Goal: Contribute content

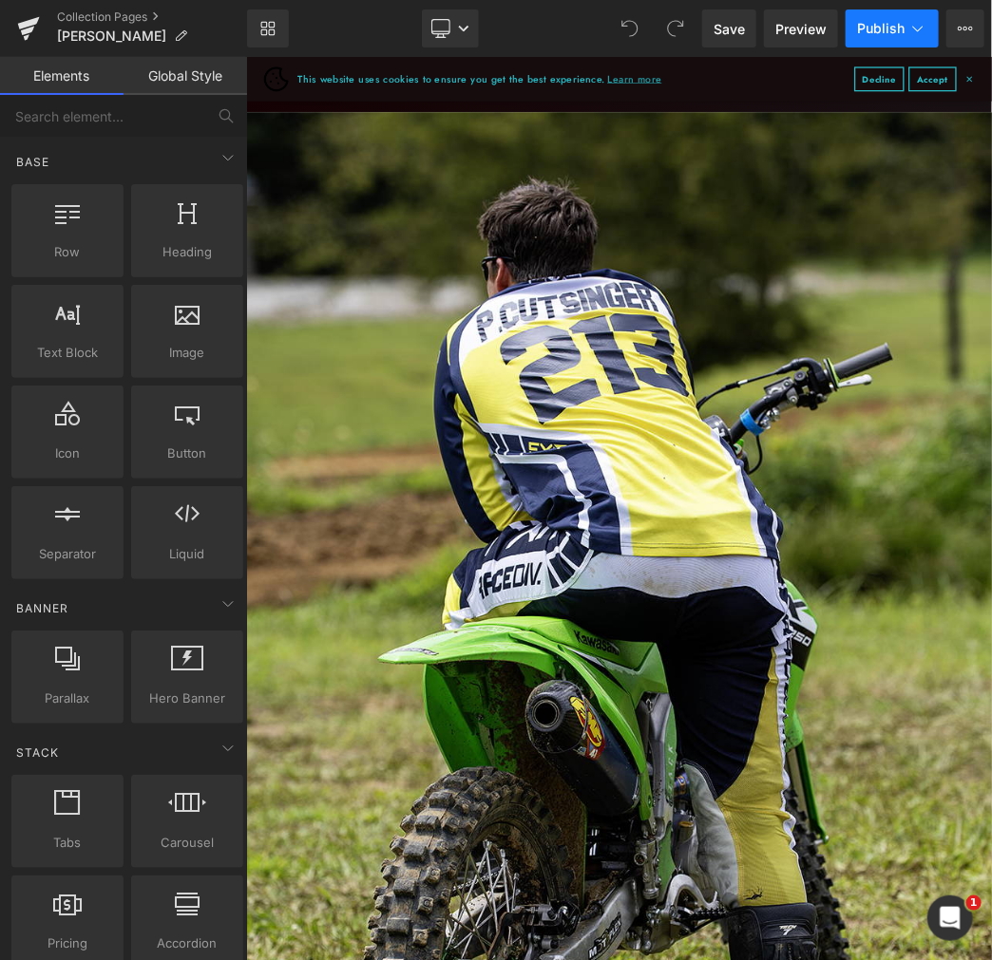
click at [890, 24] on span "Publish" at bounding box center [880, 28] width 47 height 15
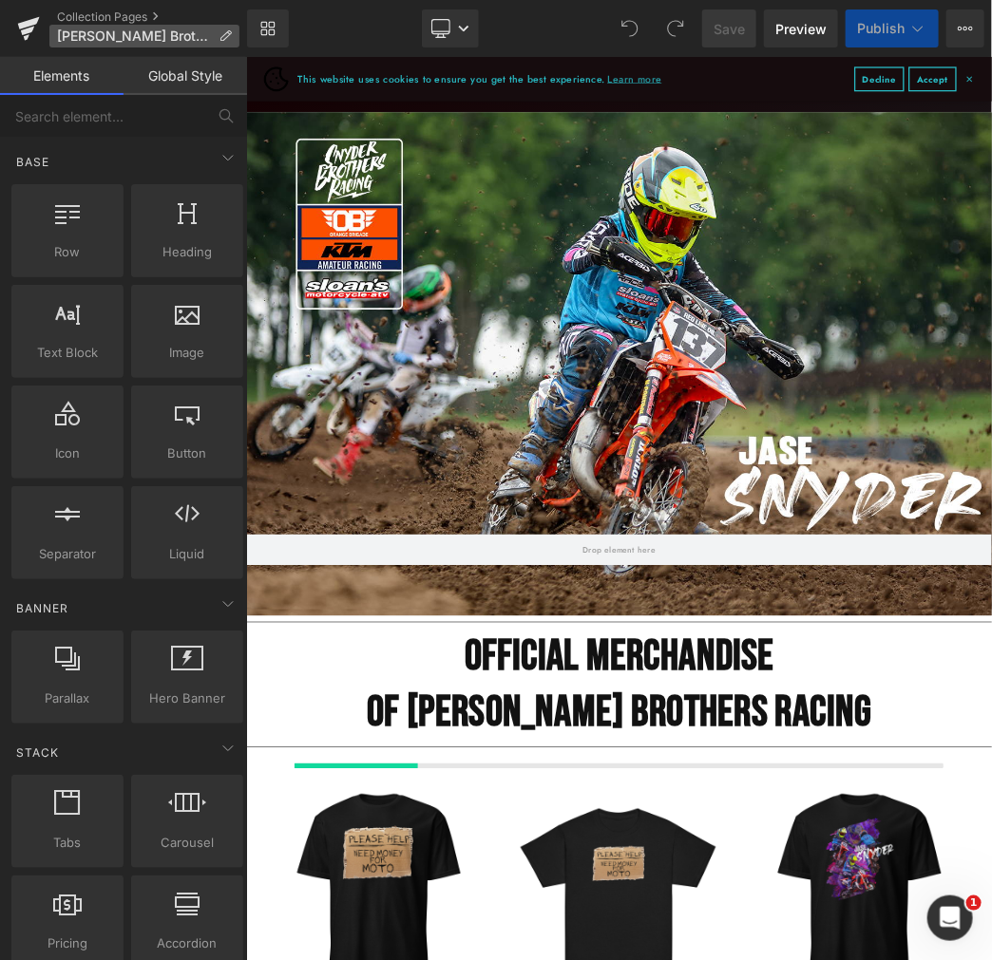
click at [220, 34] on icon at bounding box center [224, 35] width 13 height 13
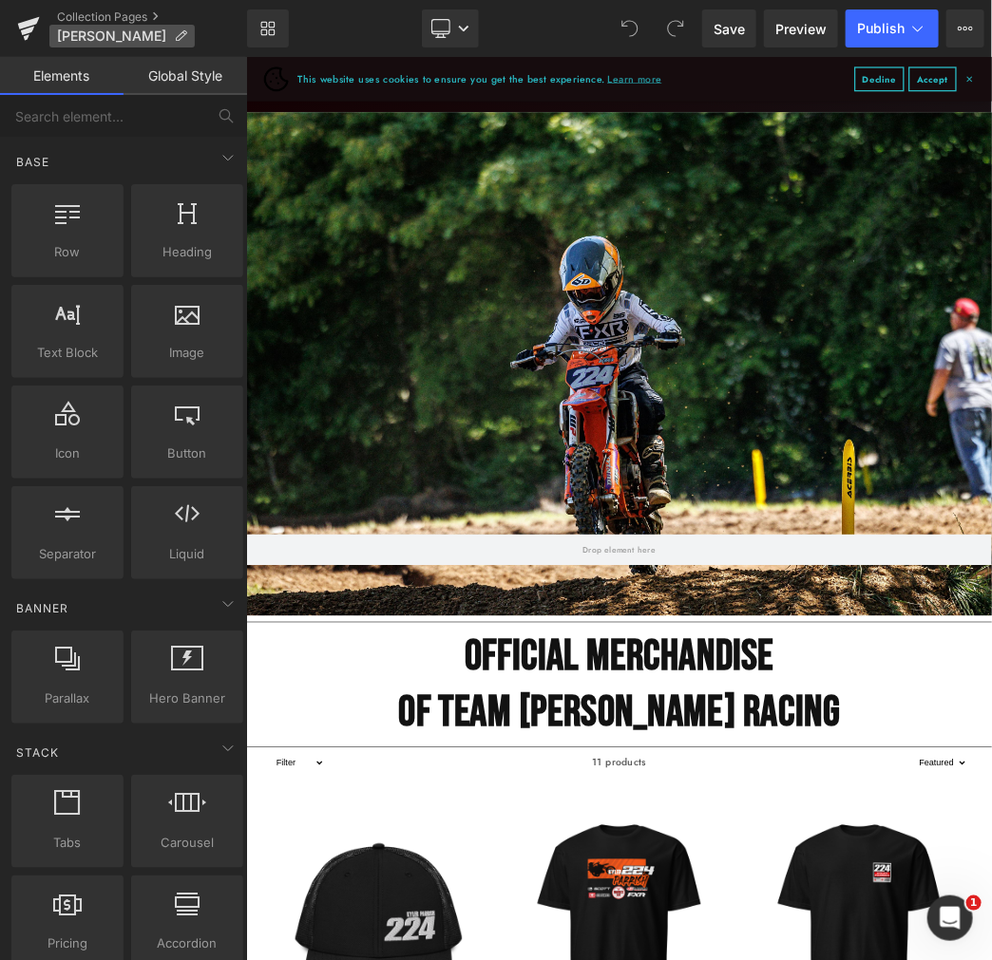
click at [174, 31] on icon at bounding box center [180, 35] width 13 height 13
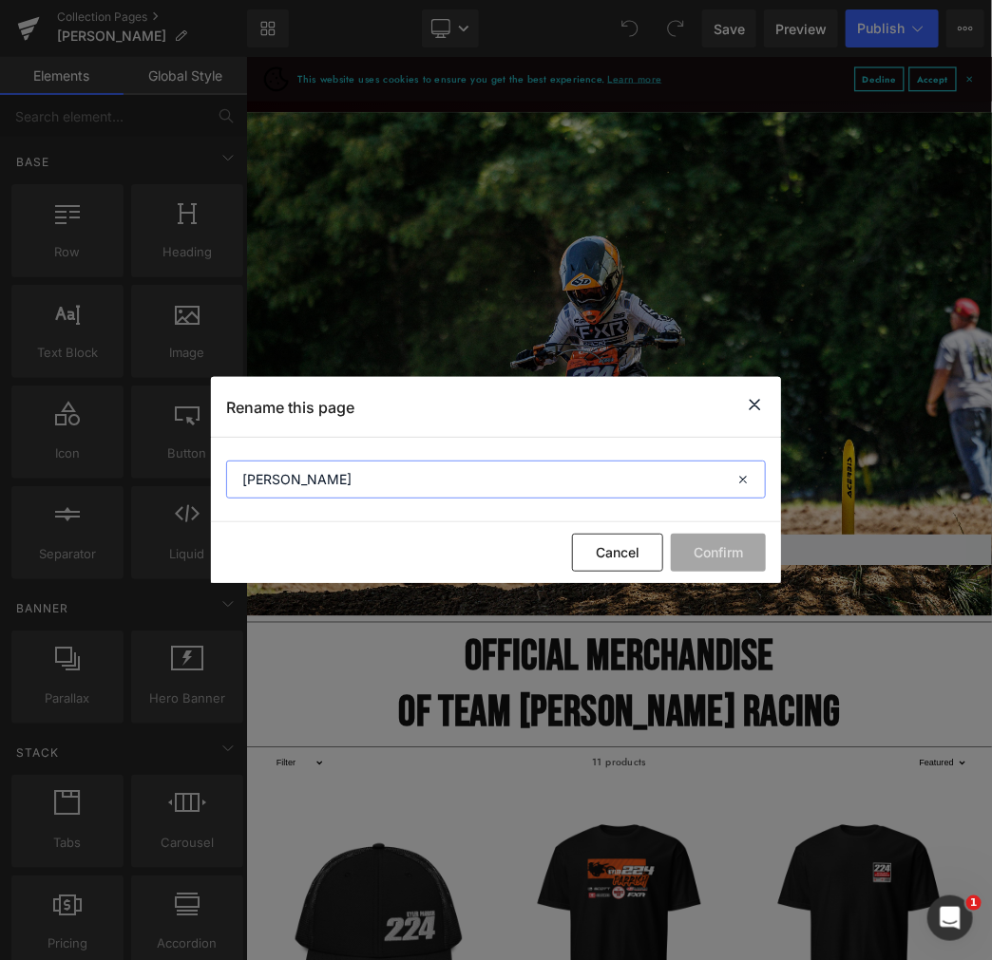
click at [407, 491] on input "[PERSON_NAME]" at bounding box center [496, 480] width 540 height 38
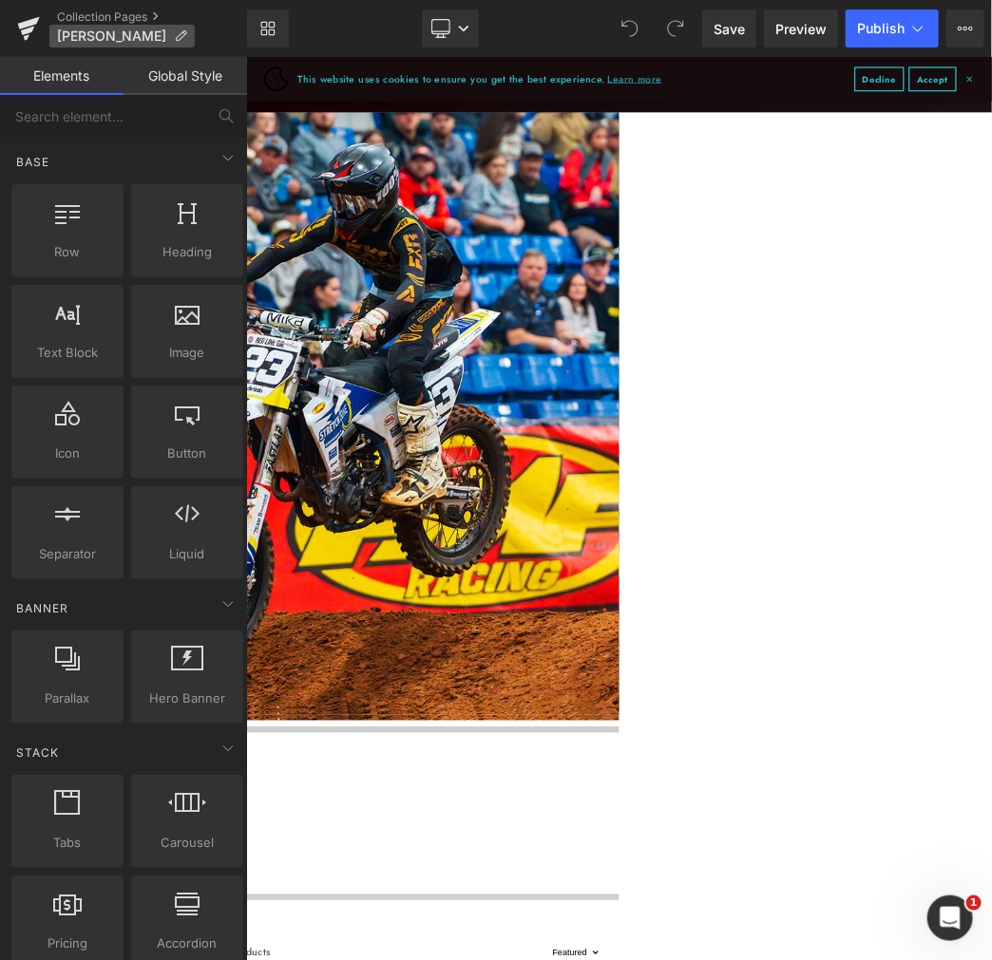
click at [187, 29] on icon at bounding box center [180, 35] width 13 height 13
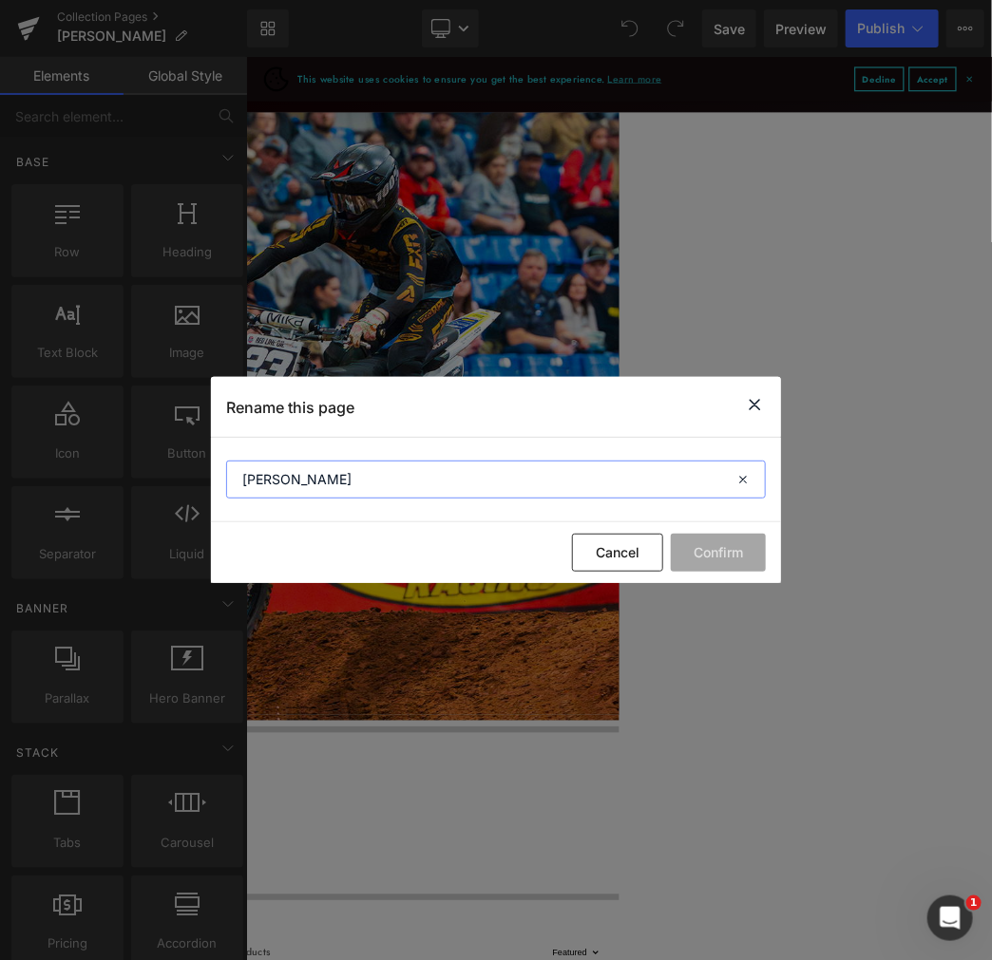
click at [394, 461] on input "[PERSON_NAME]" at bounding box center [496, 480] width 540 height 38
